Goal: Information Seeking & Learning: Learn about a topic

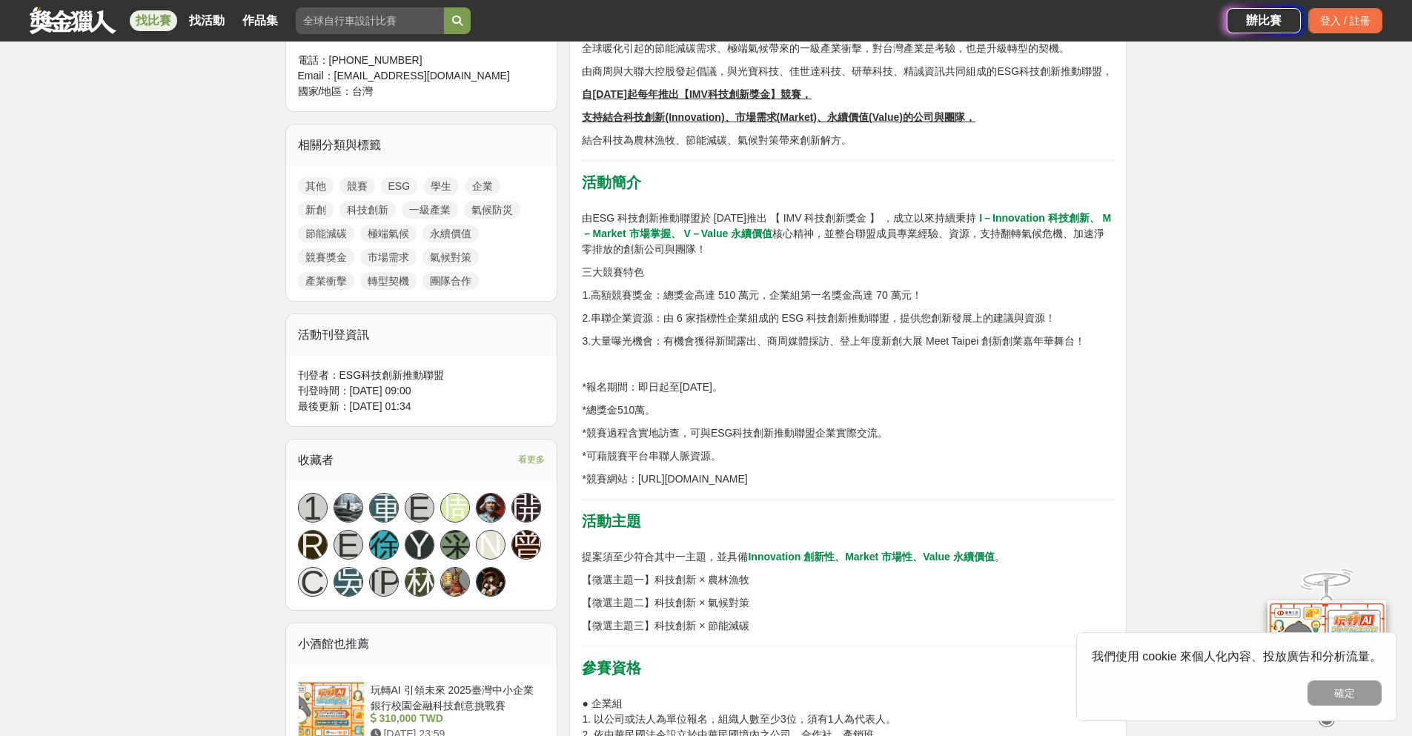
scroll to position [519, 0]
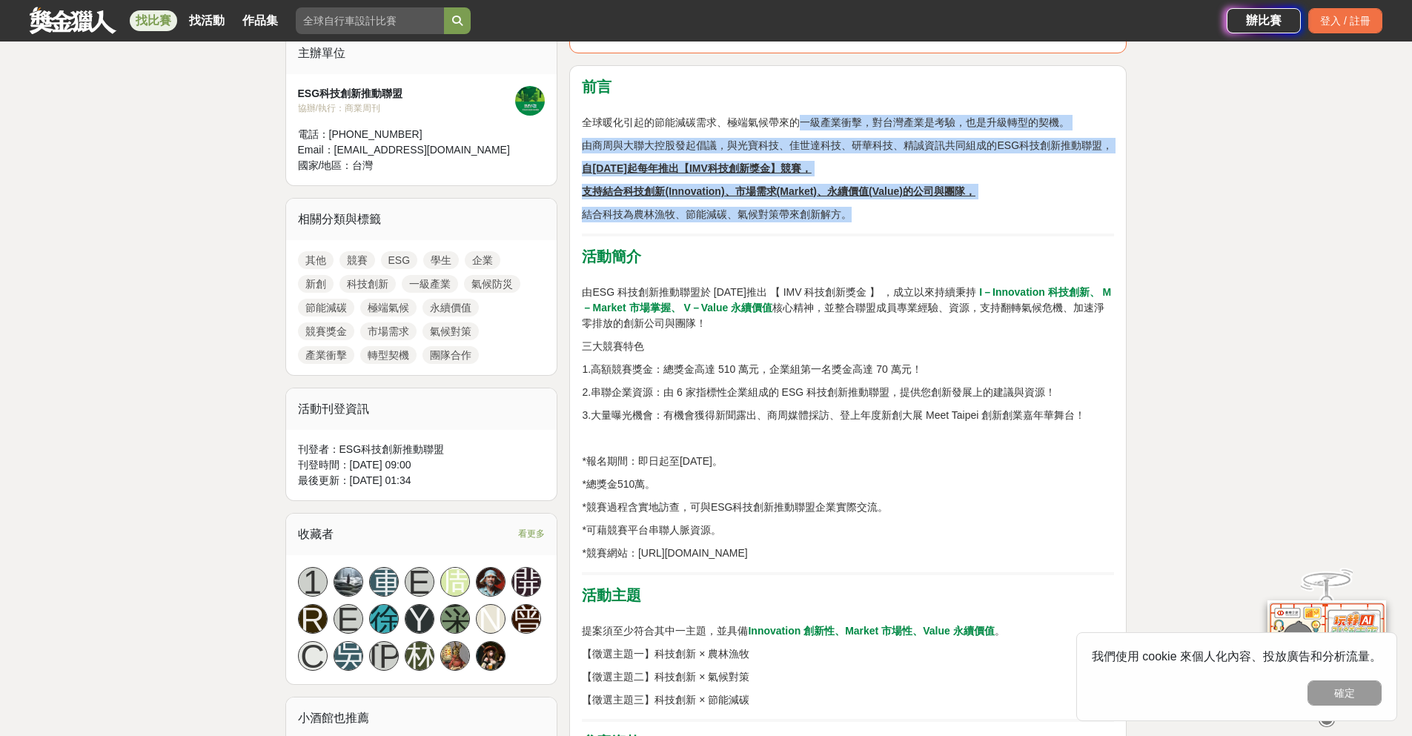
drag, startPoint x: 802, startPoint y: 124, endPoint x: 905, endPoint y: 225, distance: 144.2
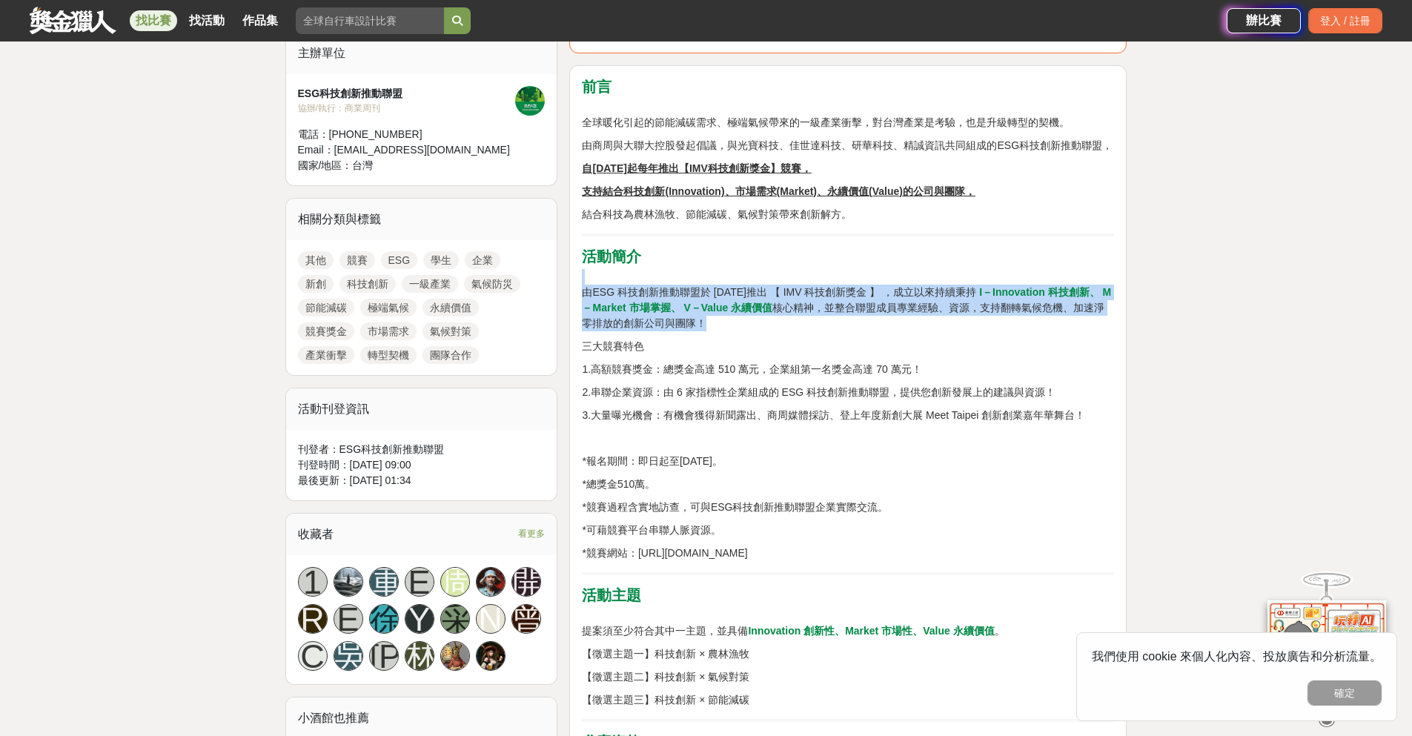
drag, startPoint x: 905, startPoint y: 288, endPoint x: 907, endPoint y: 324, distance: 35.7
click at [907, 324] on p "由ESG 科技創新推動聯盟於 2022 年推出 【 IMV 科技創新獎金 】 ，成立以來持續秉持 I－Innovation 科技創新、 M－Market 市場…" at bounding box center [848, 300] width 532 height 62
drag, startPoint x: 907, startPoint y: 324, endPoint x: 896, endPoint y: 276, distance: 49.6
click at [896, 276] on p "由ESG 科技創新推動聯盟於 2022 年推出 【 IMV 科技創新獎金 】 ，成立以來持續秉持 I－Innovation 科技創新、 M－Market 市場…" at bounding box center [848, 300] width 532 height 62
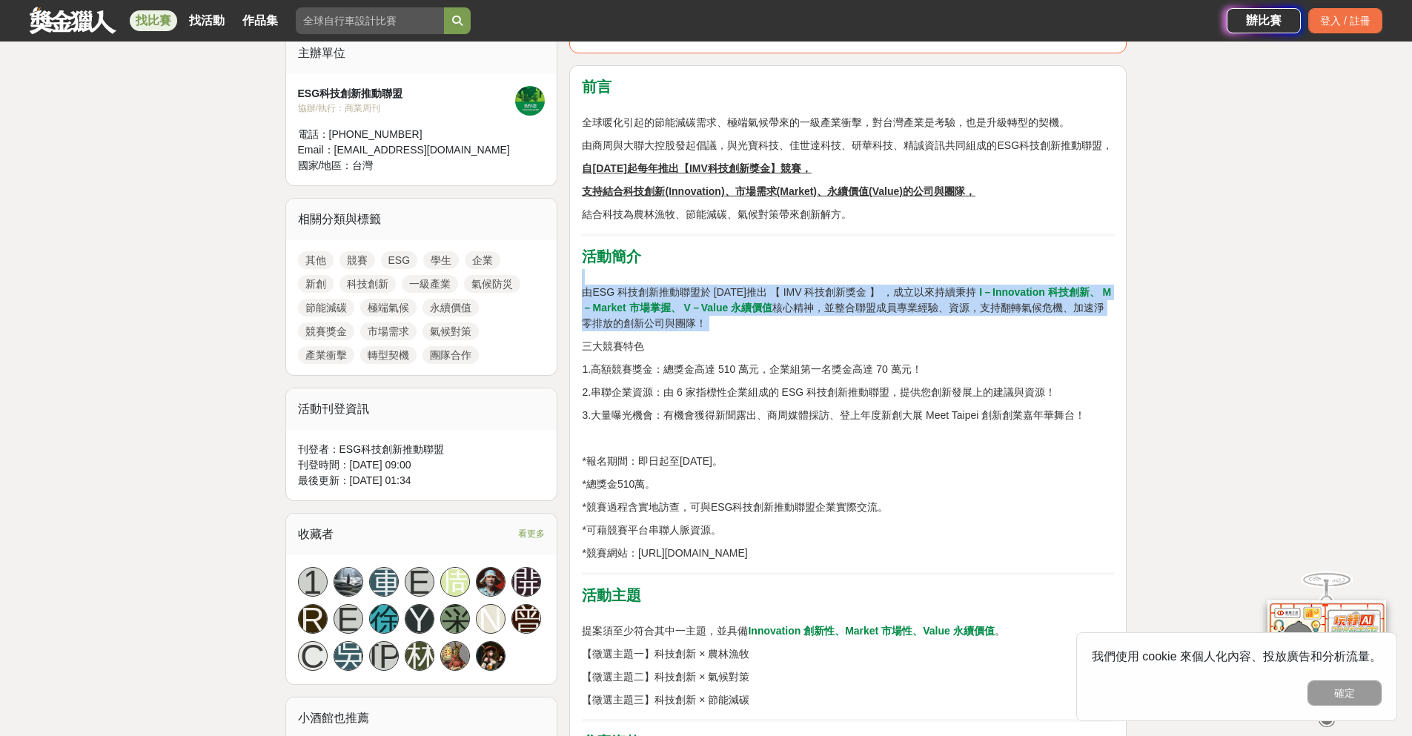
click at [896, 276] on p "由ESG 科技創新推動聯盟於 2022 年推出 【 IMV 科技創新獎金 】 ，成立以來持續秉持 I－Innovation 科技創新、 M－Market 市場…" at bounding box center [848, 300] width 532 height 62
drag, startPoint x: 895, startPoint y: 287, endPoint x: 898, endPoint y: 322, distance: 35.0
click at [898, 322] on p "由ESG 科技創新推動聯盟於 2022 年推出 【 IMV 科技創新獎金 】 ，成立以來持續秉持 I－Innovation 科技創新、 M－Market 市場…" at bounding box center [848, 300] width 532 height 62
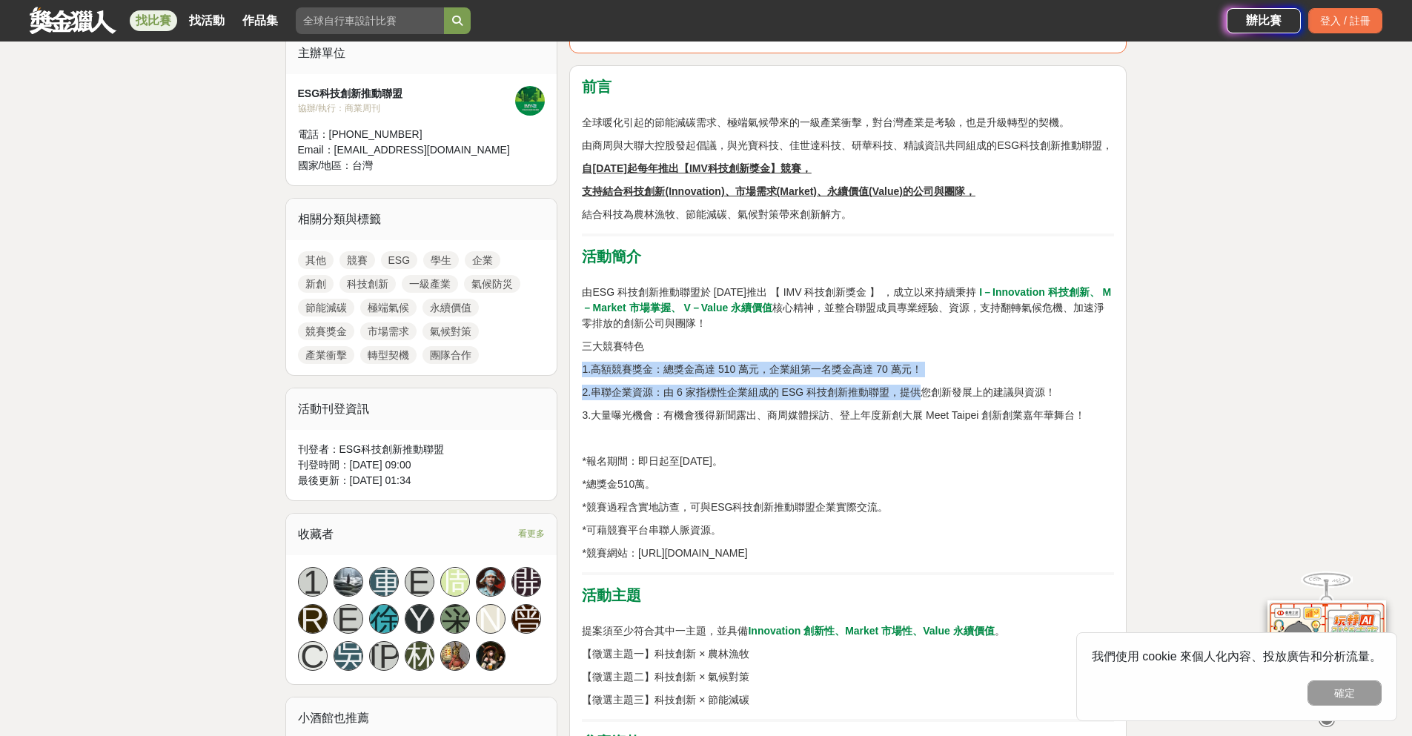
drag, startPoint x: 900, startPoint y: 335, endPoint x: 922, endPoint y: 386, distance: 54.8
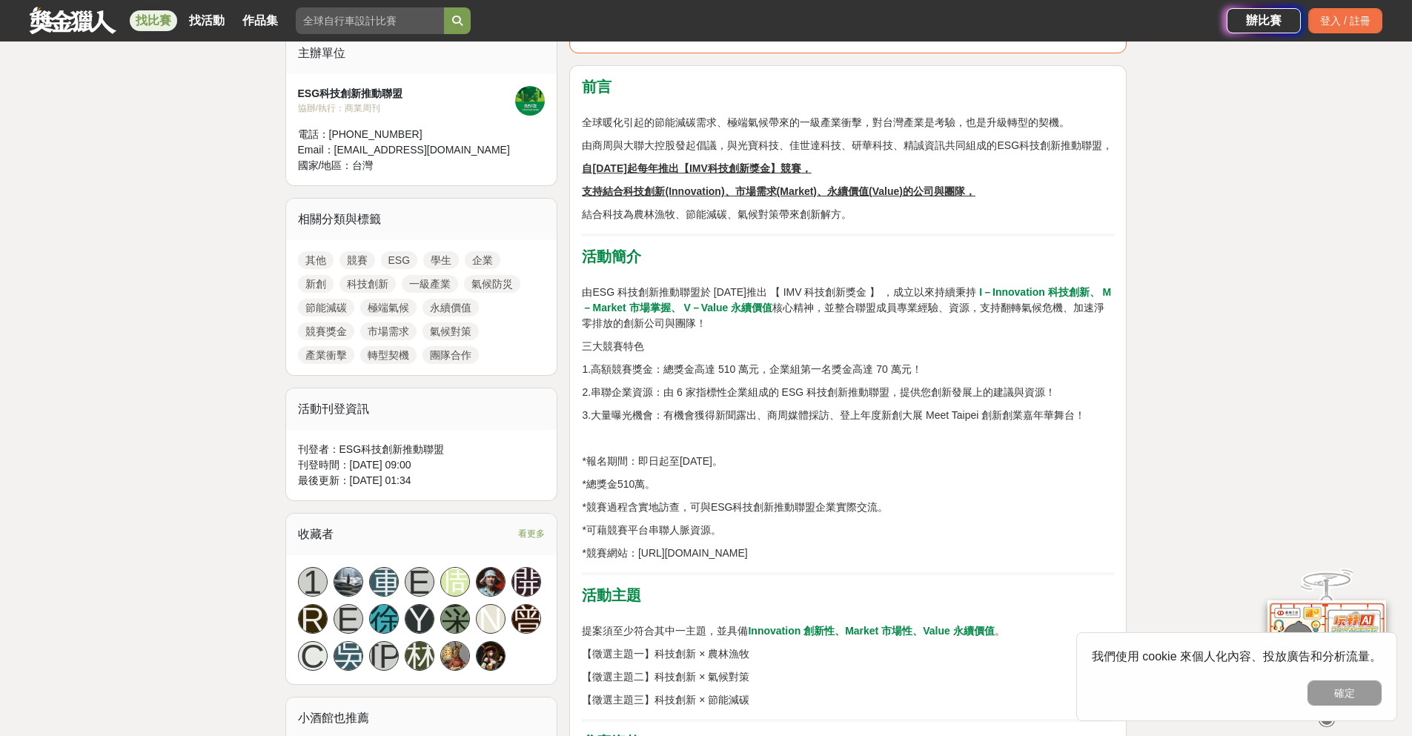
click at [922, 386] on p "2.串聯企業資源：由 6 家指標性企業組成的 ESG 科技創新推動聯盟，提供您創新發展上的建議與資源！" at bounding box center [848, 393] width 532 height 16
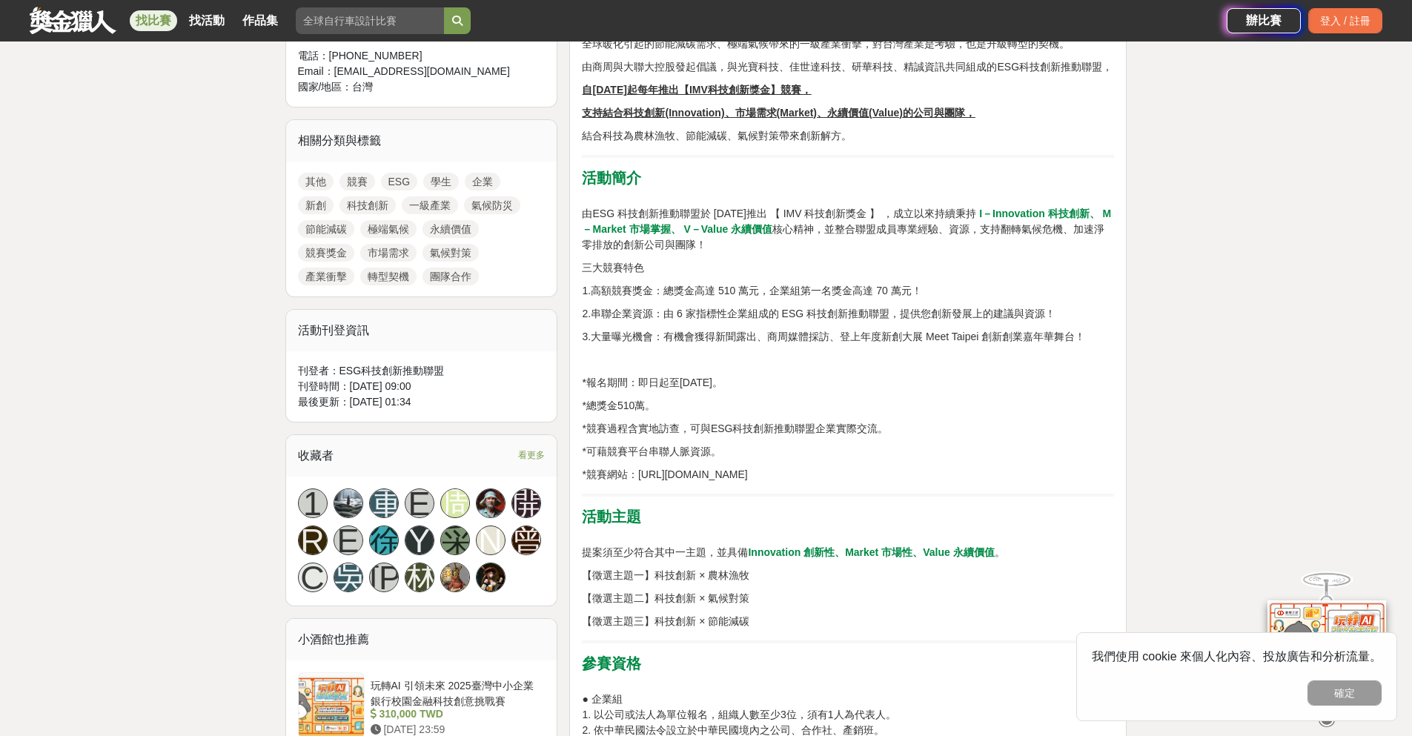
scroll to position [741, 0]
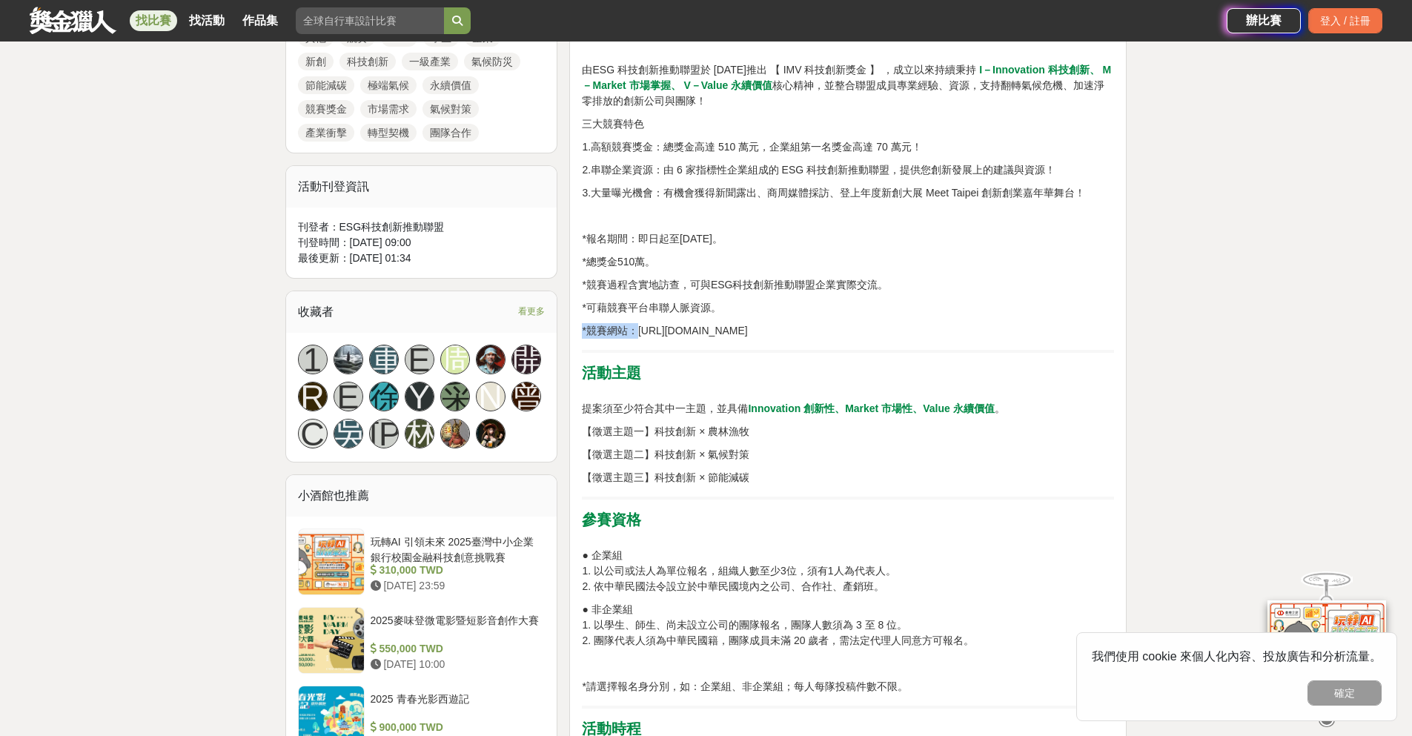
drag, startPoint x: 642, startPoint y: 333, endPoint x: 934, endPoint y: 340, distance: 292.2
click at [761, 434] on p "【徵選主題一】科技創新 × 農林漁牧" at bounding box center [848, 432] width 532 height 16
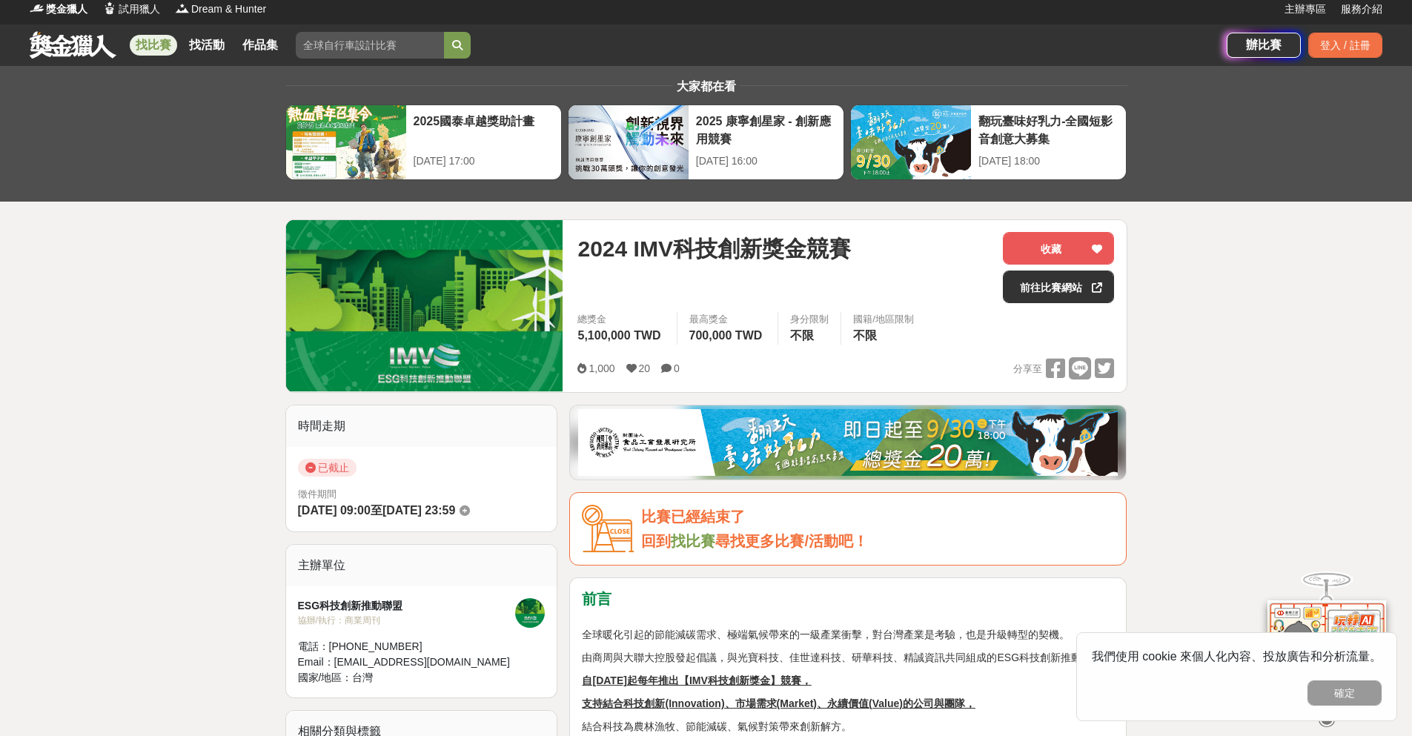
scroll to position [0, 0]
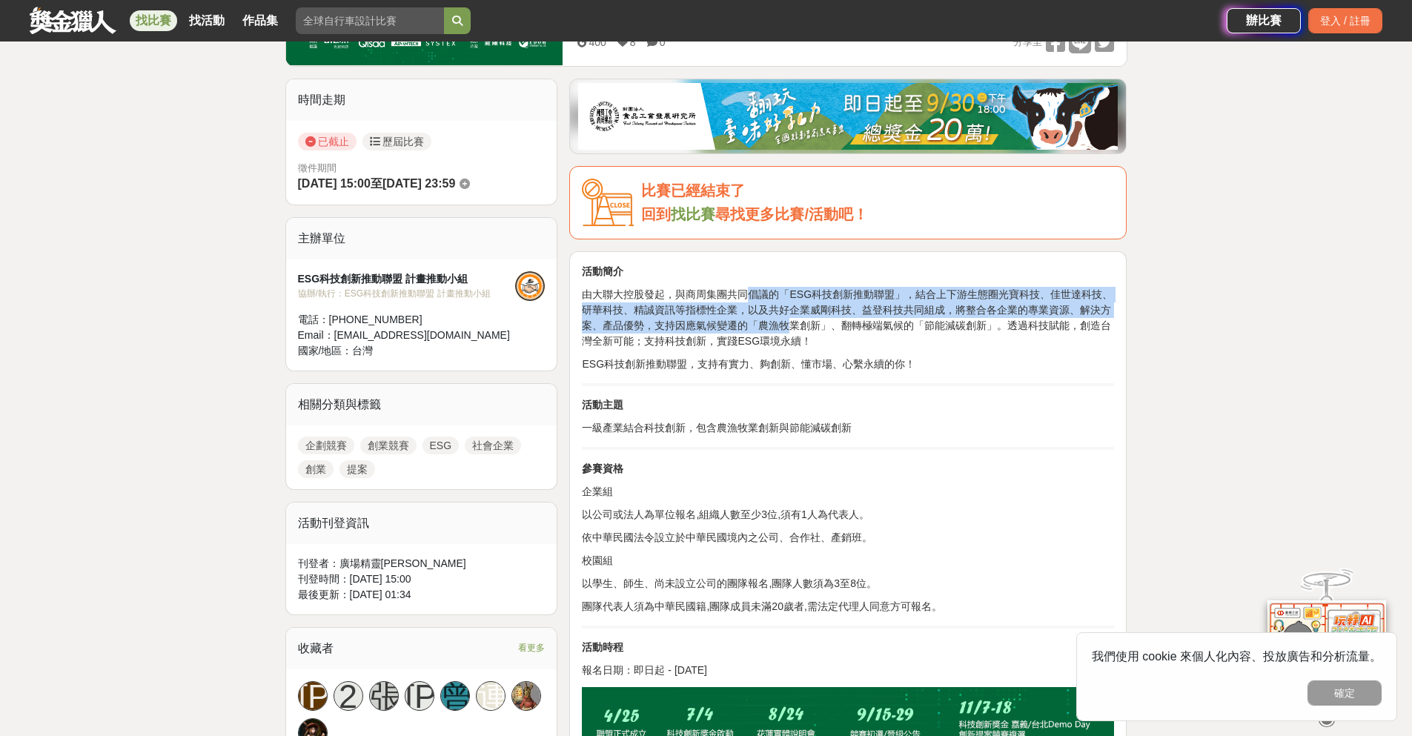
drag, startPoint x: 752, startPoint y: 284, endPoint x: 812, endPoint y: 343, distance: 84.4
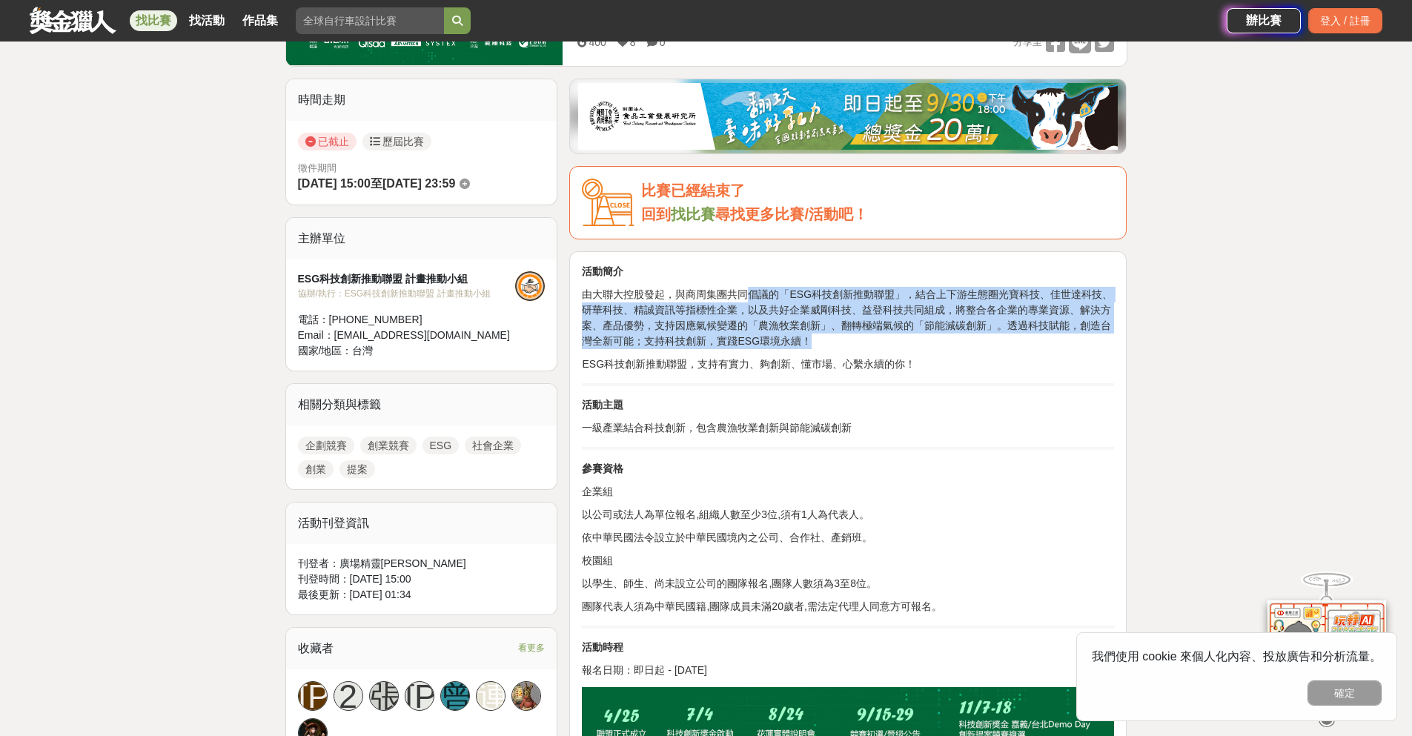
click at [812, 343] on p "由大聯大控股發起，與商周集團共同倡議的「ESG科技創新推動聯盟」，結合上下游生態圈光寶科技、佳世達科技、研華科技、精誠資訊等指標性企業，以及共好企業威剛科技、…" at bounding box center [848, 318] width 532 height 62
drag, startPoint x: 816, startPoint y: 343, endPoint x: 810, endPoint y: 273, distance: 70.7
click at [810, 272] on p "活動簡介" at bounding box center [848, 272] width 532 height 16
drag, startPoint x: 810, startPoint y: 272, endPoint x: 860, endPoint y: 363, distance: 103.6
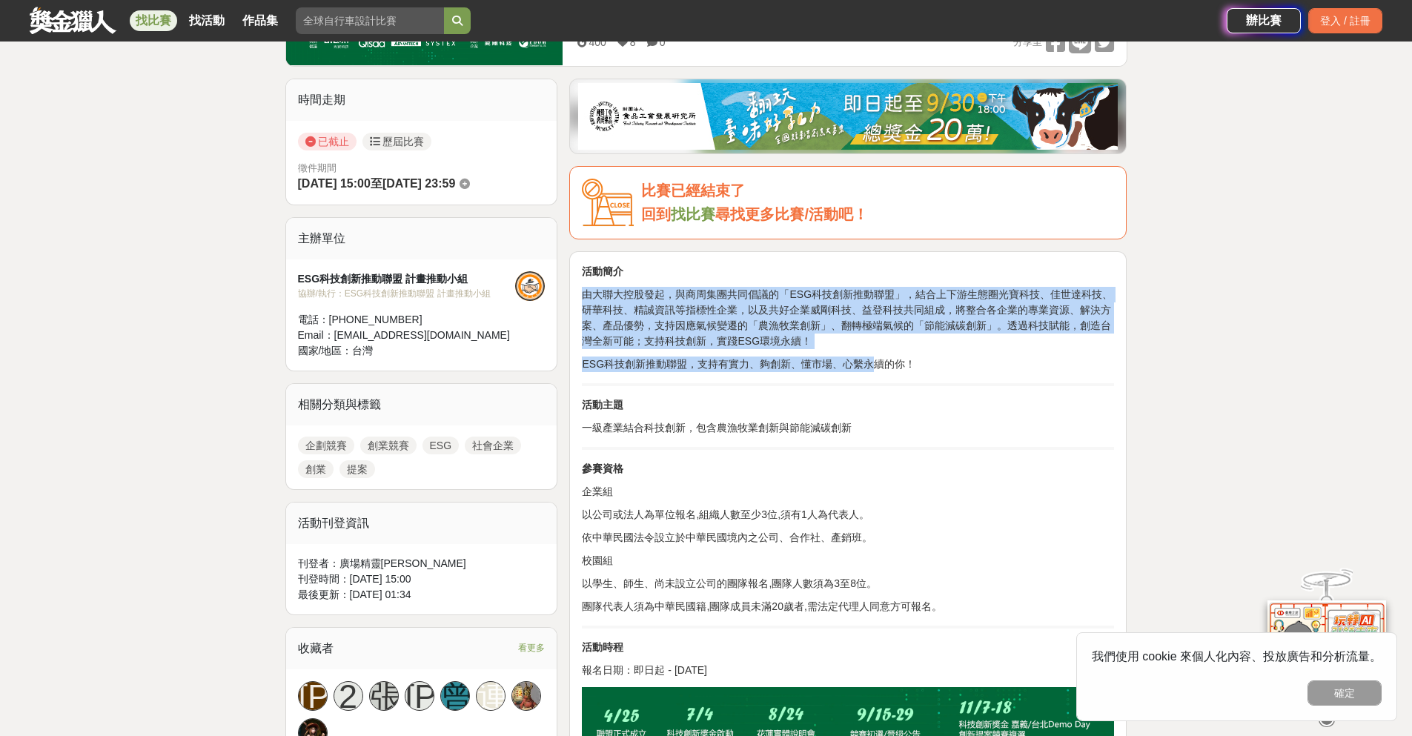
click at [860, 363] on p "ESG科技創新推動聯盟，支持有實力、夠創新、懂市場、心繫永續的你！" at bounding box center [848, 365] width 532 height 16
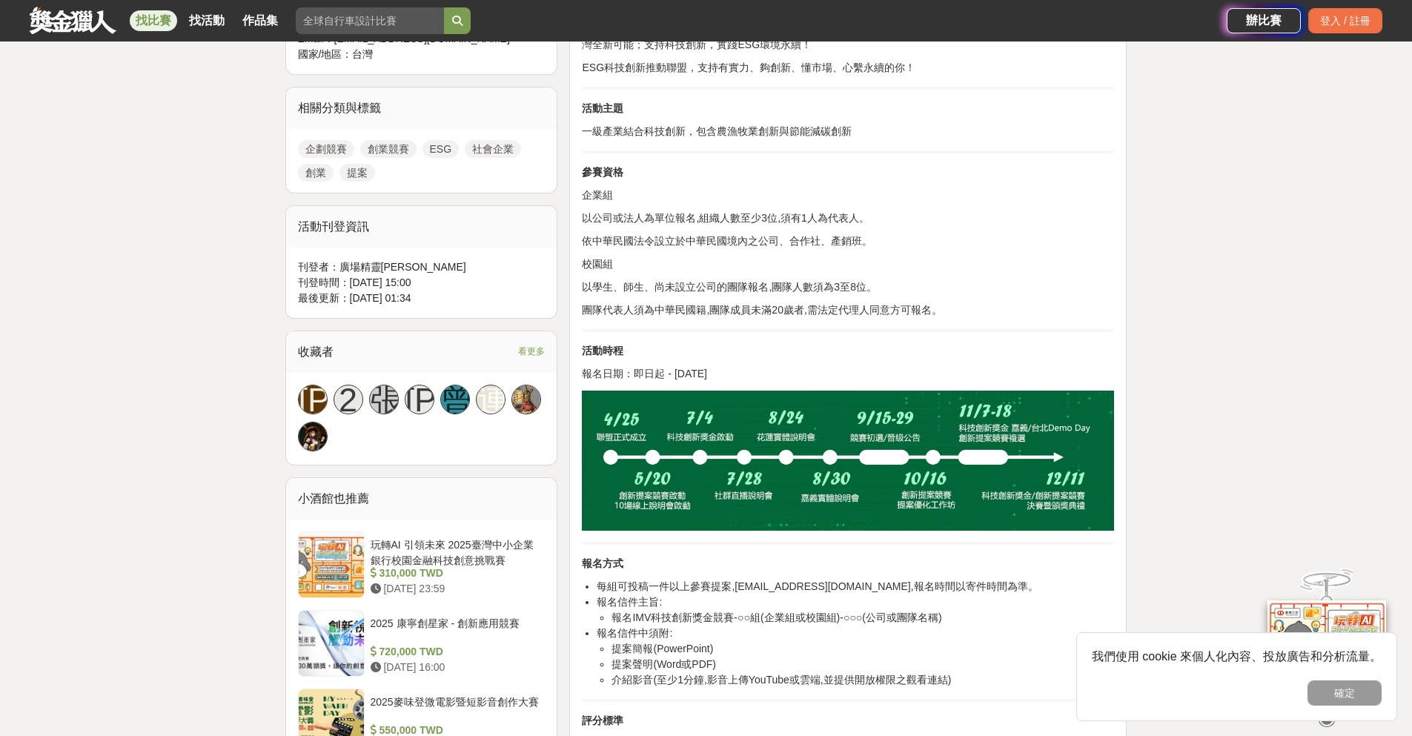
scroll to position [1038, 0]
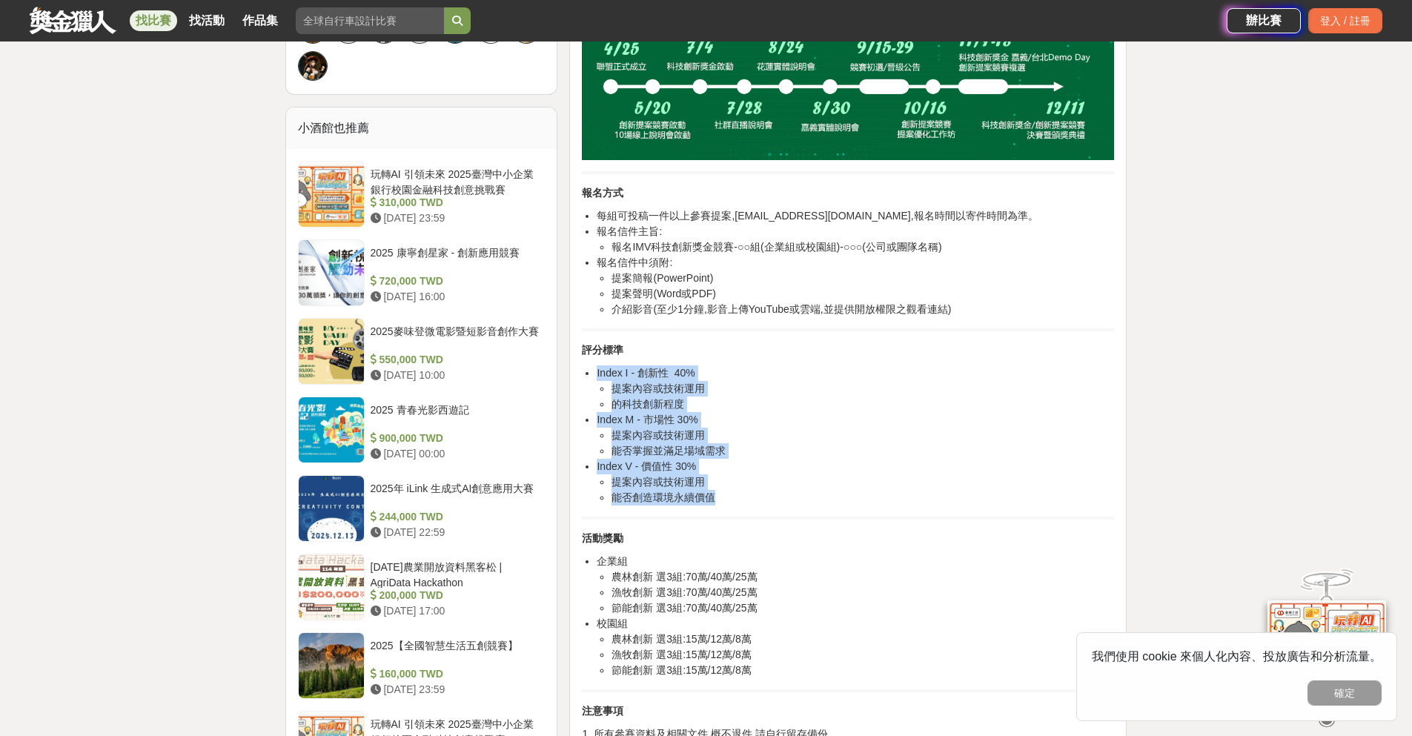
drag, startPoint x: 831, startPoint y: 506, endPoint x: 833, endPoint y: 517, distance: 12.1
click at [833, 517] on div "活動簡介 由大聯大控股發起，與商周集團共同倡議的「ESG科技創新推動聯盟」，結合上下游生態圈光寶科技、佳世達科技、研華科技、精誠資訊等指標性企業，以及共好企業…" at bounding box center [848, 313] width 532 height 1432
click at [833, 506] on li "能否創造環境永續價值" at bounding box center [863, 498] width 503 height 16
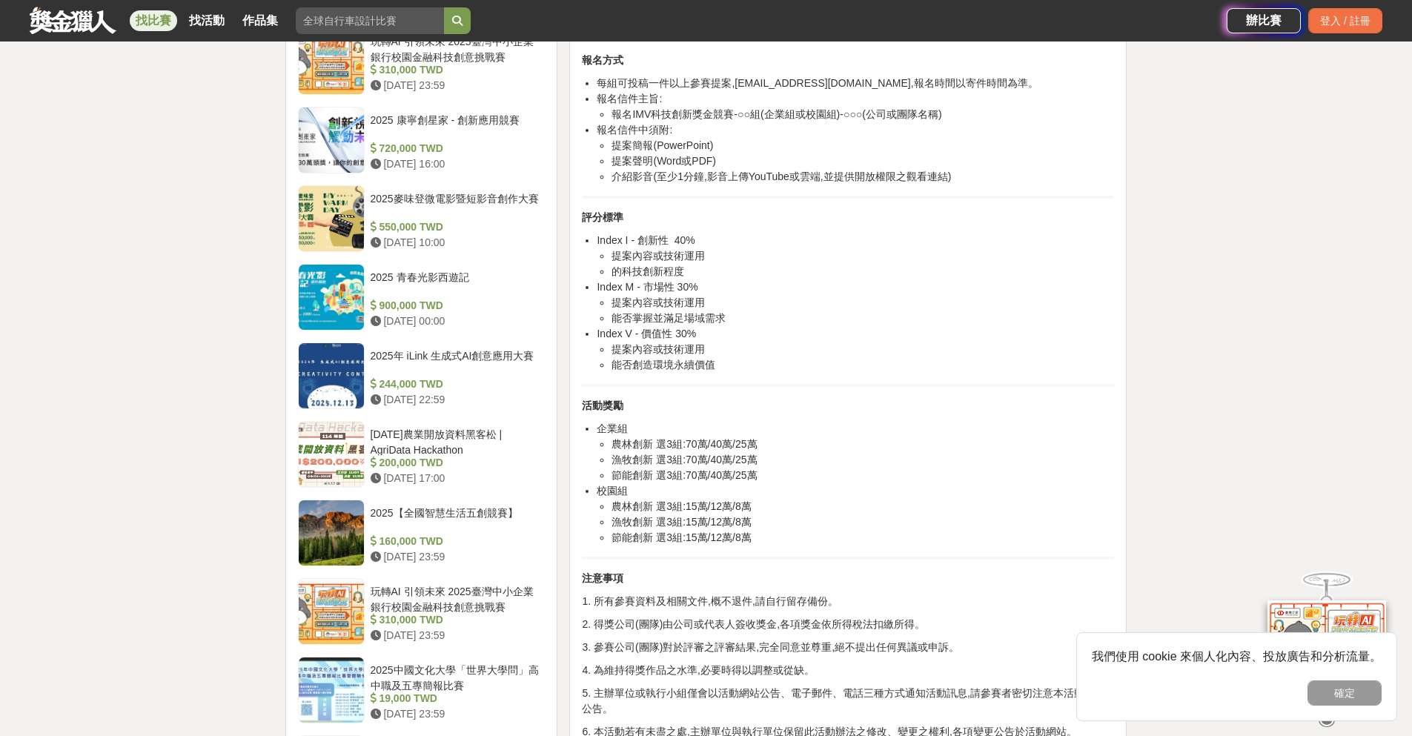
scroll to position [1409, 0]
